Goal: Task Accomplishment & Management: Complete application form

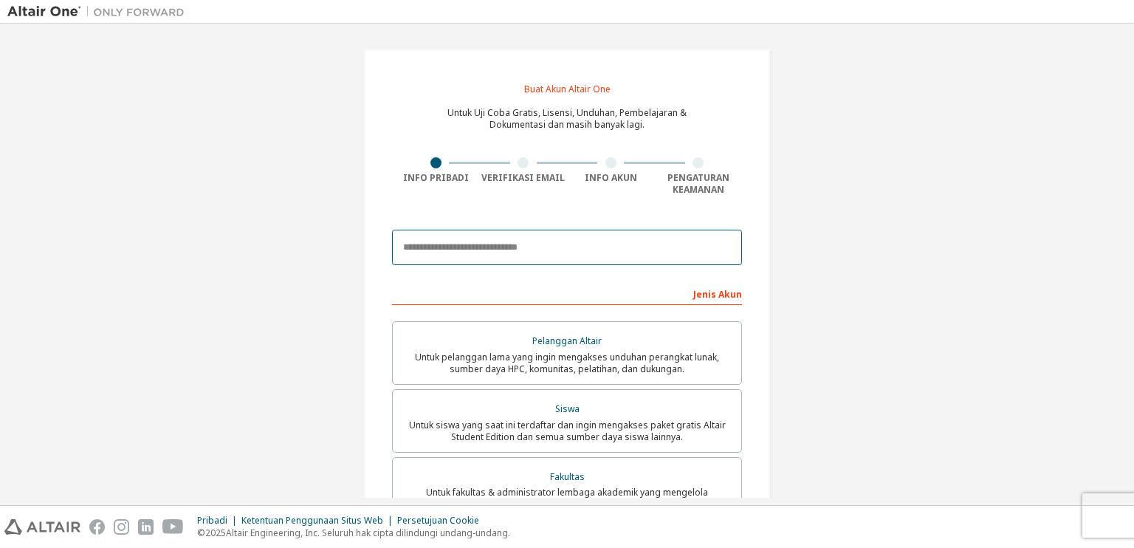
click at [614, 257] on input "email" at bounding box center [567, 247] width 350 height 35
type input "**********"
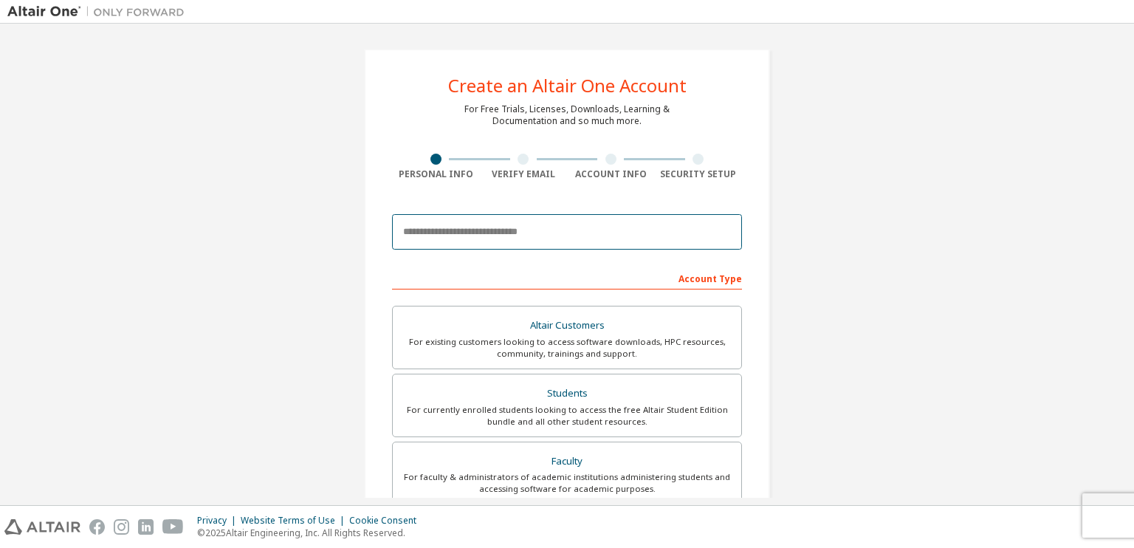
click at [559, 230] on input "email" at bounding box center [567, 231] width 350 height 35
type input "**********"
